Goal: Task Accomplishment & Management: Use online tool/utility

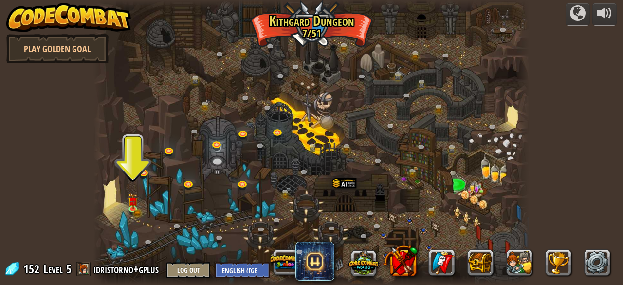
click at [126, 201] on div at bounding box center [310, 142] width 435 height 285
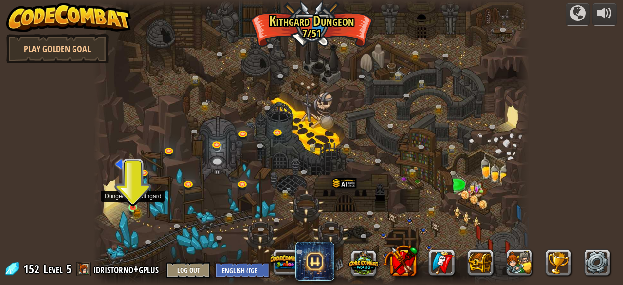
click at [131, 202] on img at bounding box center [133, 196] width 10 height 21
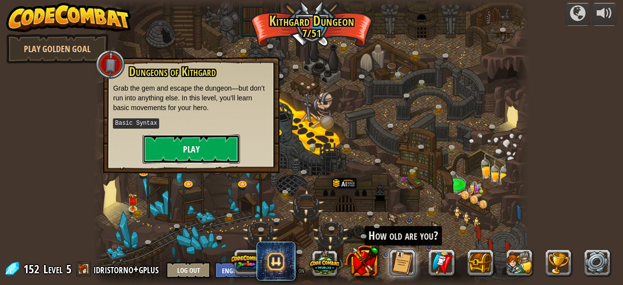
click at [183, 149] on button "Play" at bounding box center [191, 148] width 97 height 29
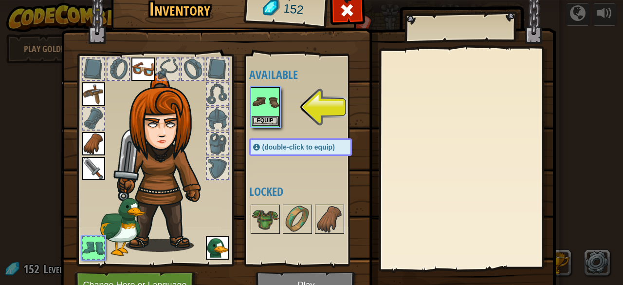
click at [280, 279] on img at bounding box center [308, 131] width 495 height 353
click at [265, 114] on img at bounding box center [264, 101] width 27 height 27
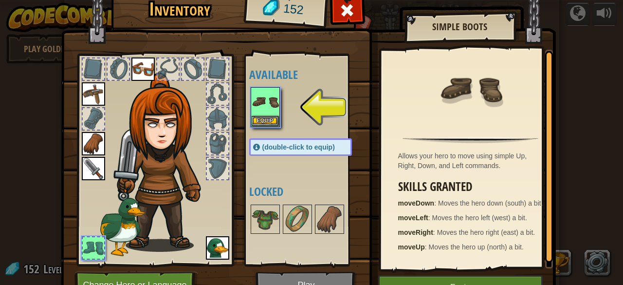
click at [400, 273] on img at bounding box center [308, 131] width 495 height 353
click at [399, 278] on button "Equip" at bounding box center [460, 287] width 164 height 24
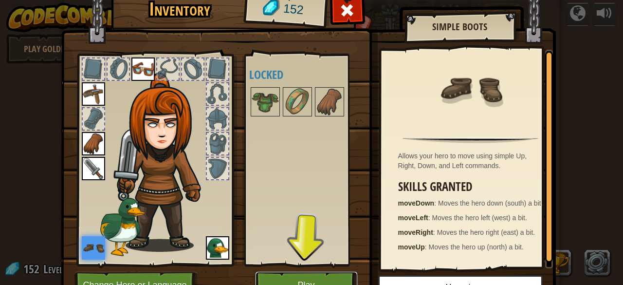
click at [276, 277] on button "Play" at bounding box center [306, 284] width 102 height 27
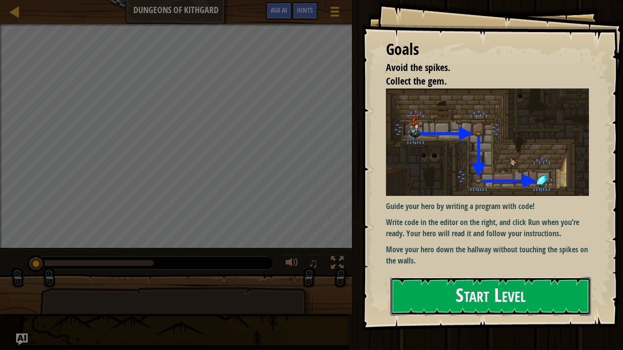
click at [411, 284] on button "Start Level" at bounding box center [490, 296] width 200 height 38
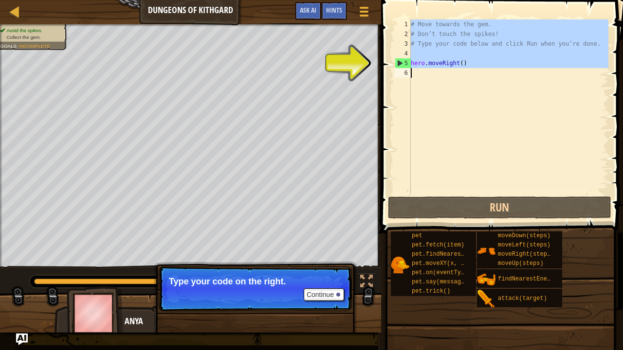
type textarea "hero.moveRight()"
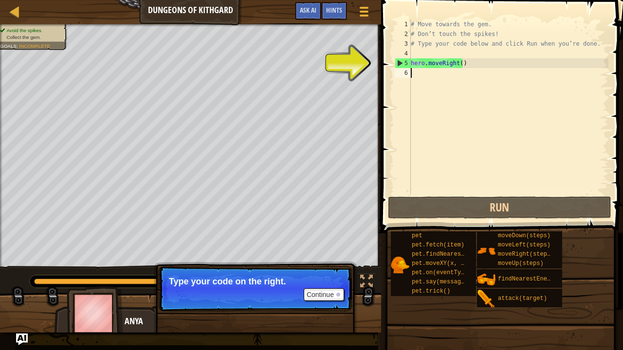
click at [451, 70] on div "# Move towards the gem. # Don’t touch the spikes! # Type your code below and cl…" at bounding box center [508, 116] width 199 height 195
drag, startPoint x: 465, startPoint y: 67, endPoint x: 411, endPoint y: 61, distance: 54.3
click at [411, 61] on div "# Move towards the gem. # Don’t touch the spikes! # Type your code below and cl…" at bounding box center [508, 116] width 199 height 195
type textarea "hero.moveRight()"
click at [439, 81] on div "# Move towards the gem. # Don’t touch the spikes! # Type your code below and cl…" at bounding box center [508, 116] width 199 height 195
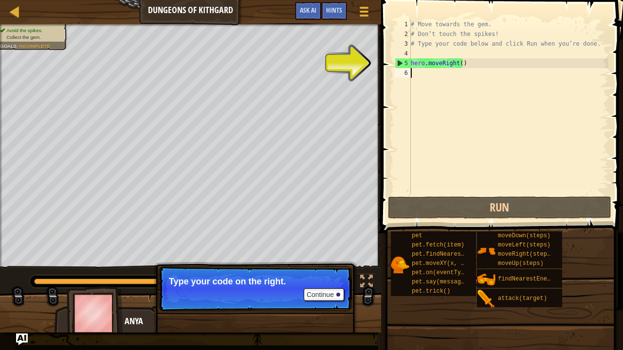
paste textarea "hero.moveRight()"
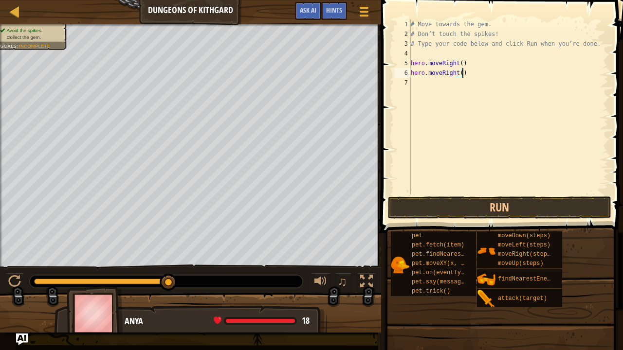
click at [455, 59] on div "# Move towards the gem. # Don’t touch the spikes! # Type your code below and cl…" at bounding box center [508, 116] width 199 height 195
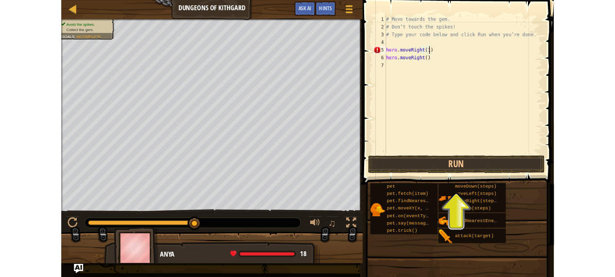
scroll to position [4, 4]
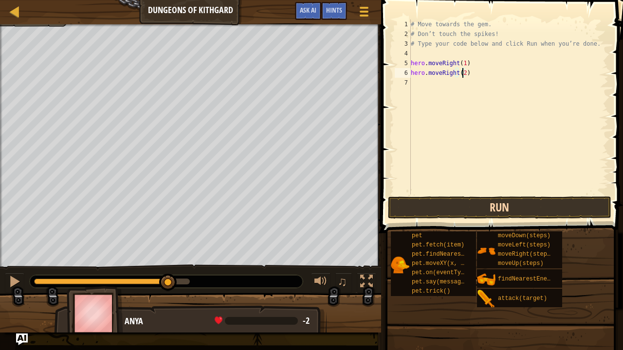
type textarea "hero.moveRight(2)"
click at [484, 214] on button "Run" at bounding box center [499, 208] width 223 height 22
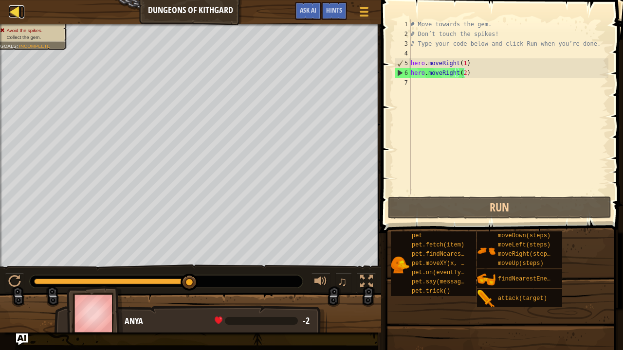
click at [11, 9] on div at bounding box center [15, 11] width 12 height 12
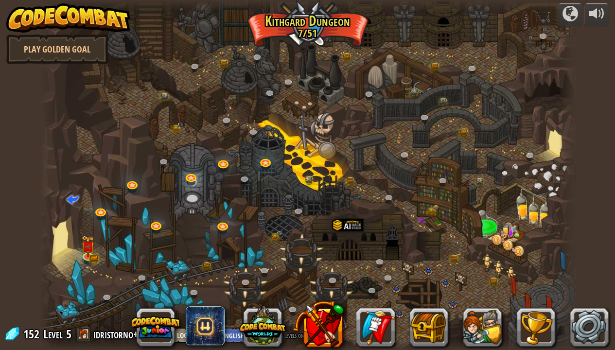
click at [13, 11] on img at bounding box center [68, 17] width 125 height 29
